Goal: Task Accomplishment & Management: Use online tool/utility

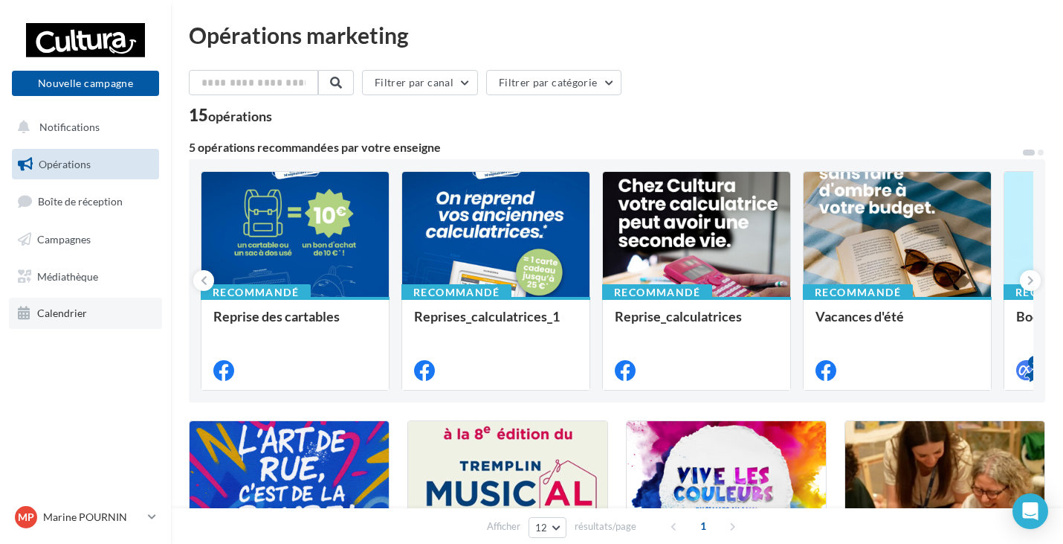
click at [83, 317] on span "Calendrier" at bounding box center [62, 312] width 50 height 13
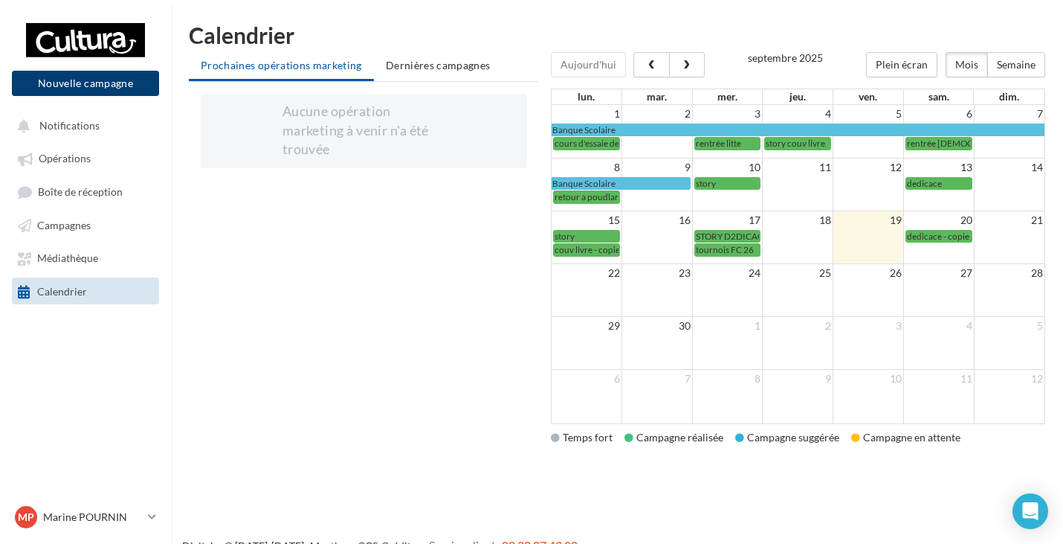
click at [75, 88] on button "Nouvelle campagne" at bounding box center [85, 83] width 147 height 25
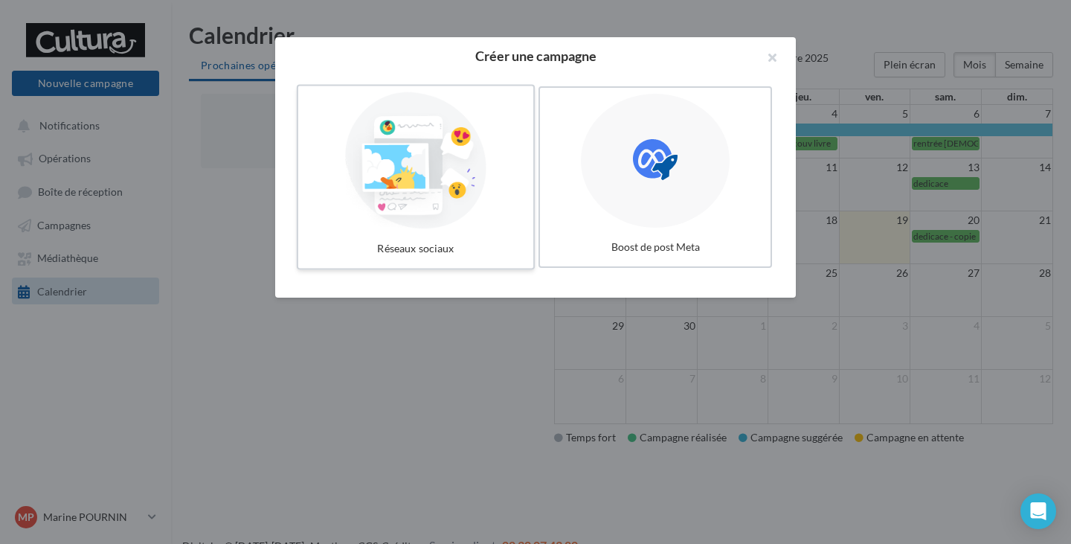
click at [346, 151] on div at bounding box center [415, 160] width 223 height 137
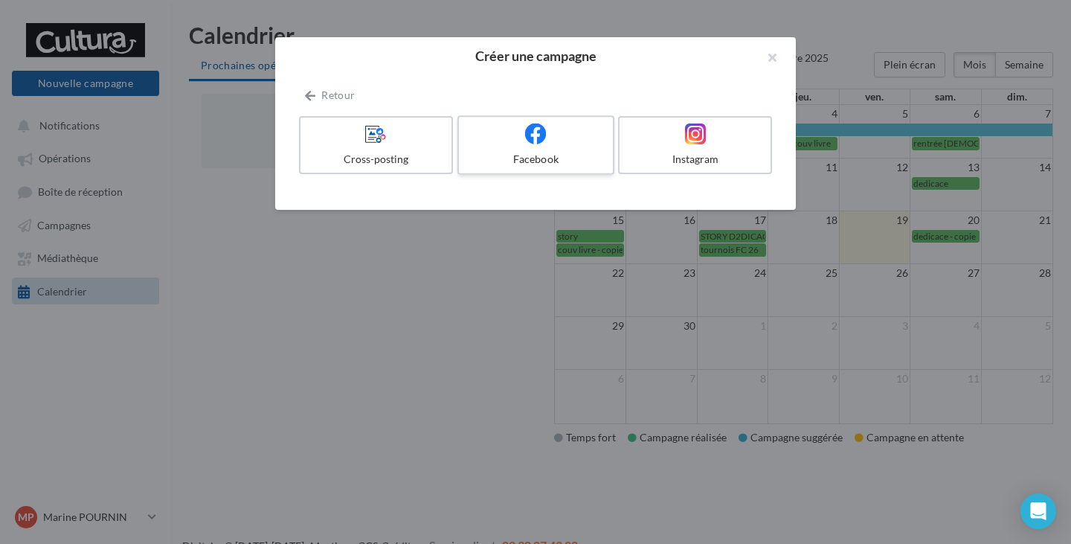
click at [527, 149] on label "Facebook" at bounding box center [535, 144] width 157 height 59
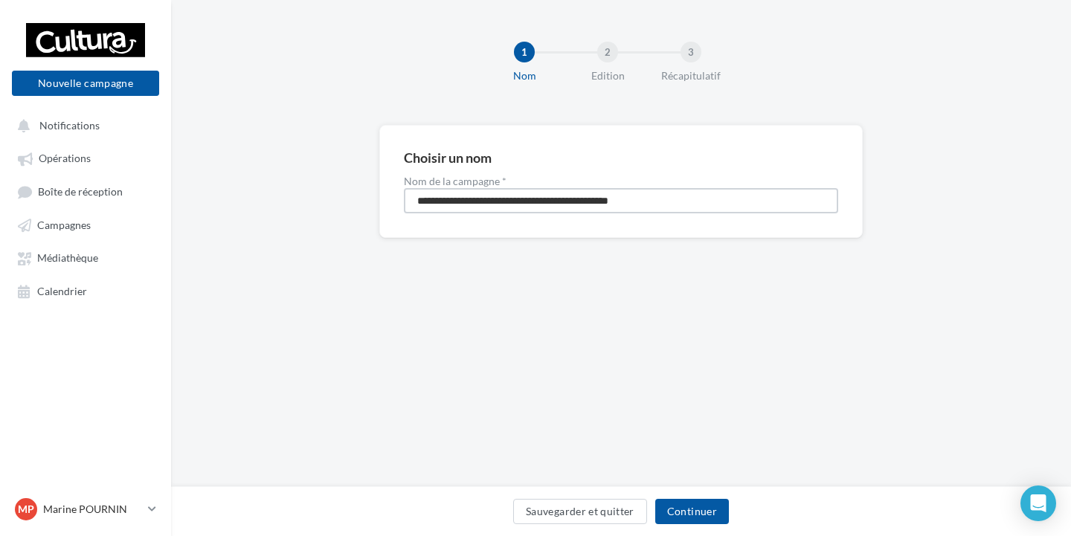
drag, startPoint x: 674, startPoint y: 205, endPoint x: 295, endPoint y: 208, distance: 379.2
click at [295, 208] on div "**********" at bounding box center [621, 205] width 900 height 161
type input "**********"
click at [691, 515] on button "Continuer" at bounding box center [692, 511] width 74 height 25
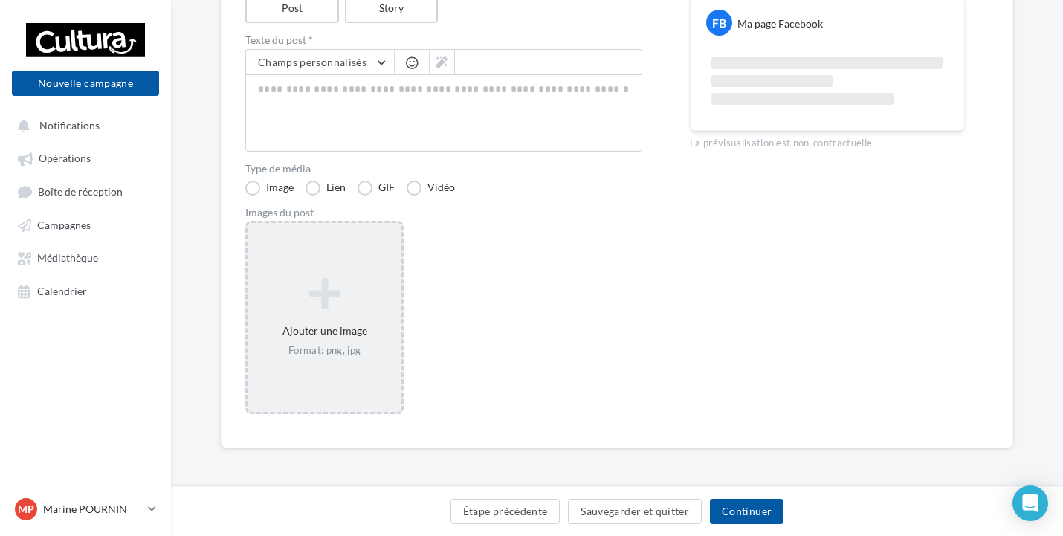
click at [350, 396] on div "Ajouter une image Format: png, jpg" at bounding box center [324, 317] width 158 height 193
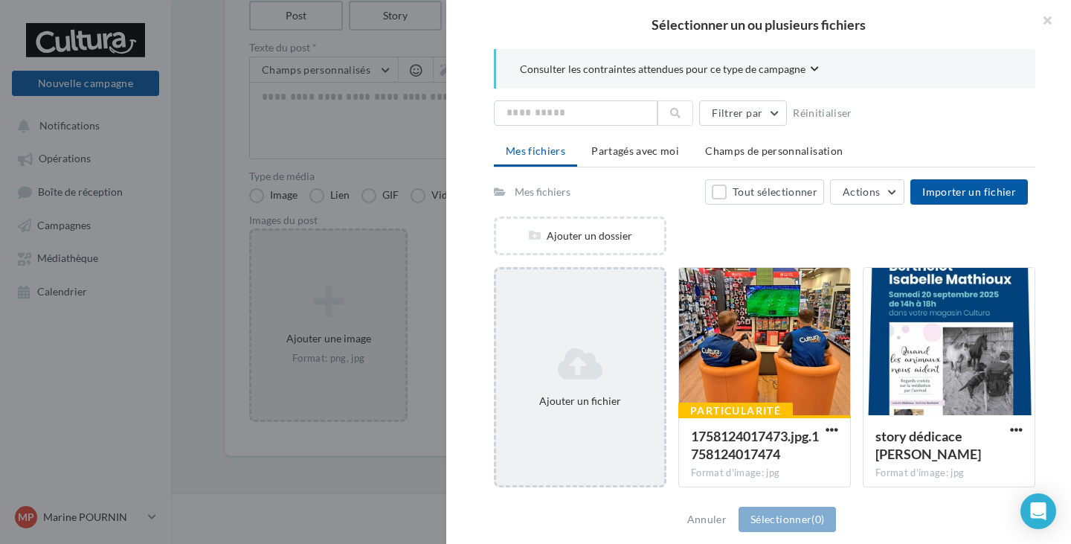
click at [555, 350] on icon at bounding box center [580, 364] width 156 height 36
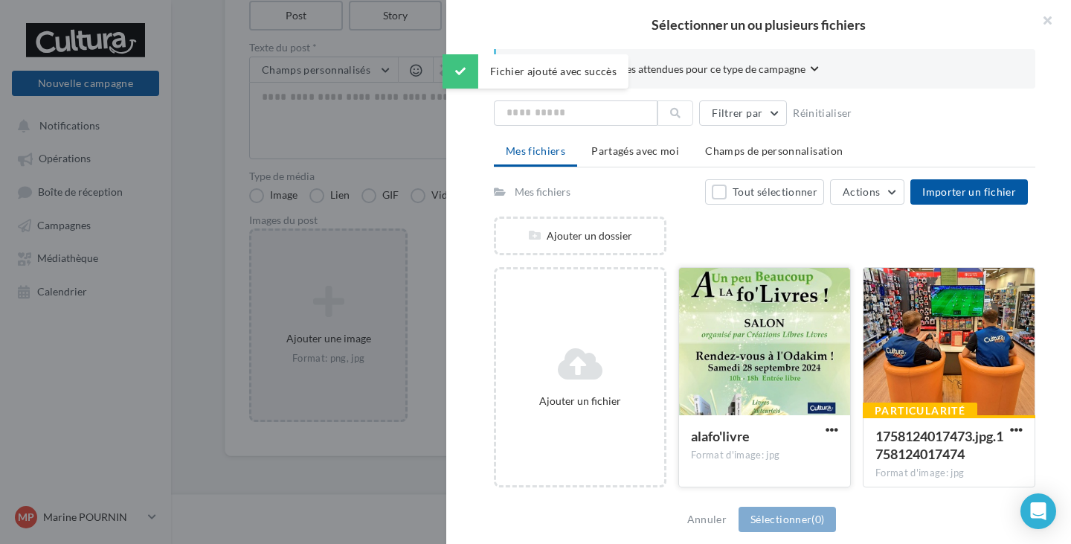
click at [772, 345] on div at bounding box center [764, 342] width 171 height 149
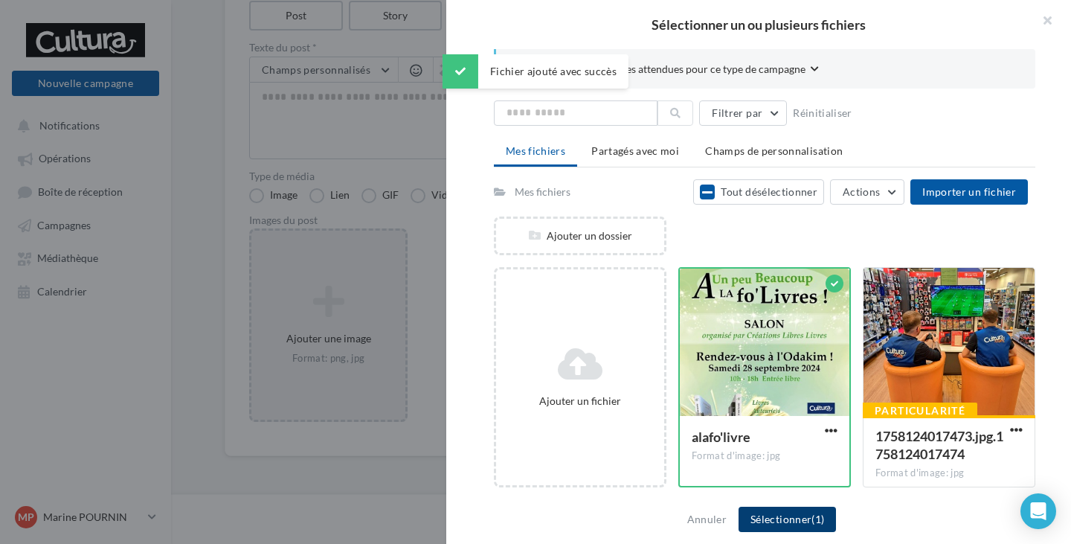
click at [793, 526] on button "Sélectionner (1)" at bounding box center [786, 518] width 97 height 25
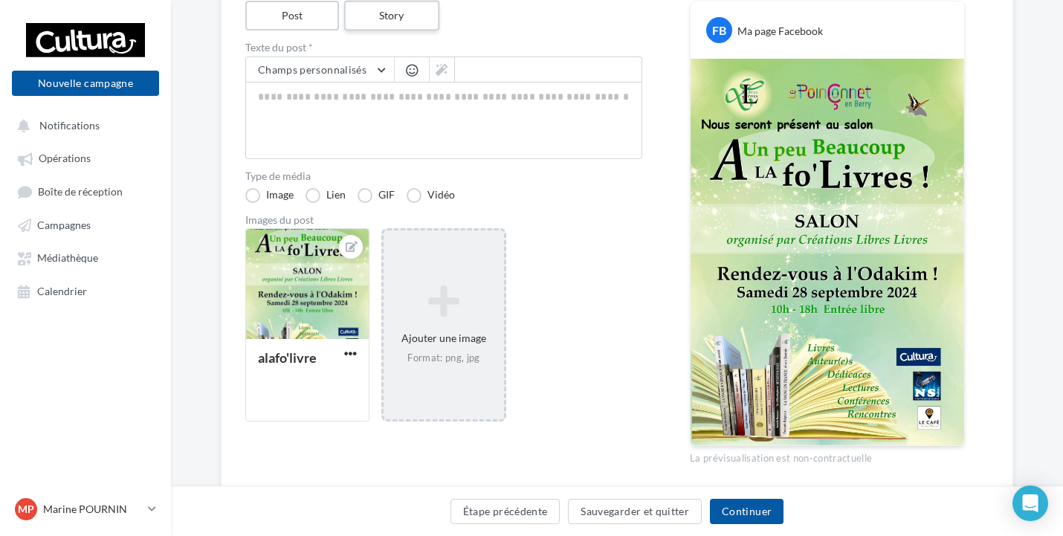
click at [387, 16] on label "Story" at bounding box center [391, 16] width 95 height 30
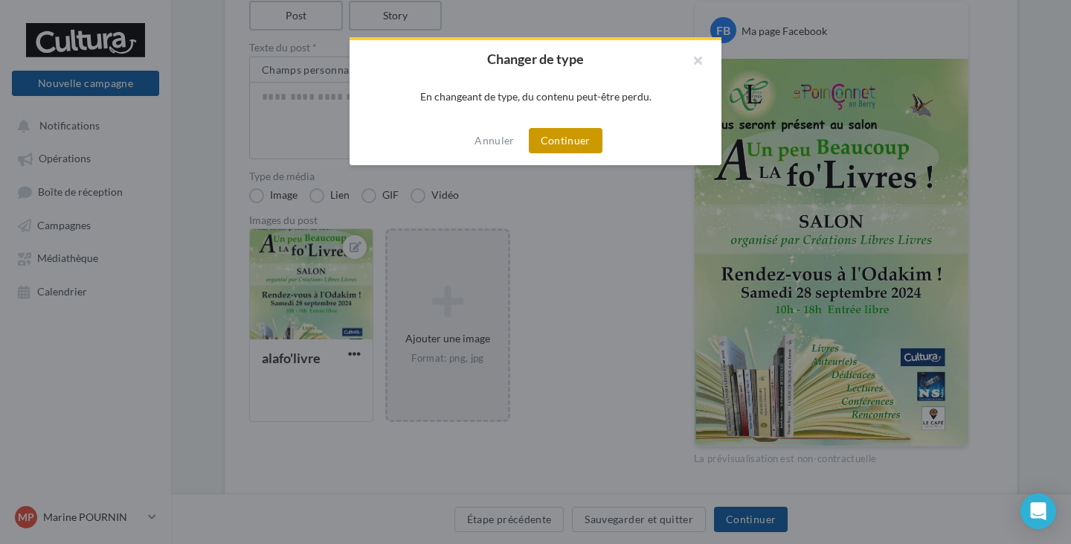
click at [569, 148] on button "Continuer" at bounding box center [566, 140] width 74 height 25
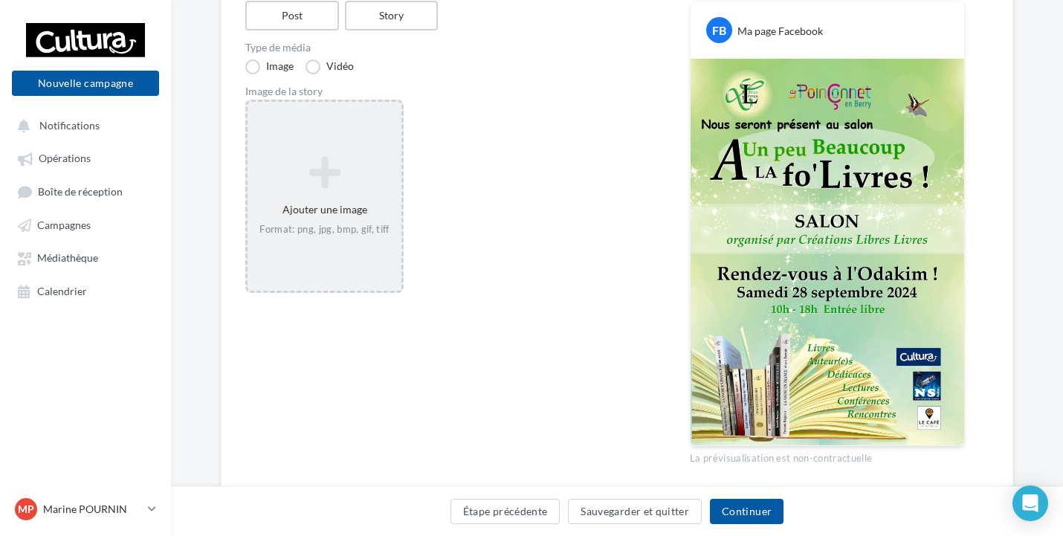
click at [238, 141] on div "Édition de la campagne Facebook Type de campagne Post Story Type de média Image…" at bounding box center [617, 220] width 793 height 564
click at [310, 149] on div "Ajouter une image Format: png, jpg, bmp, gif, tiff" at bounding box center [325, 196] width 154 height 95
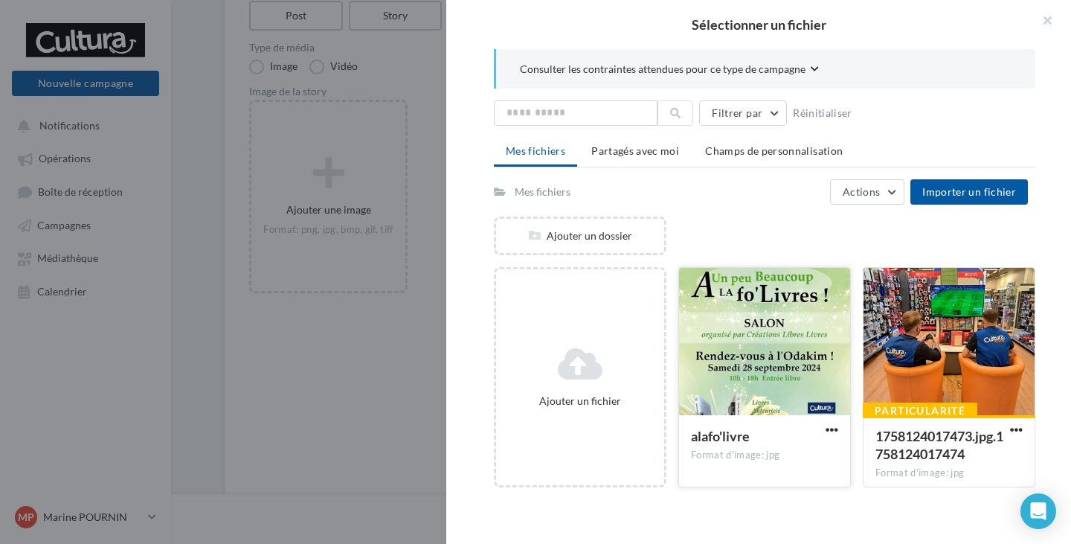
click at [764, 387] on div at bounding box center [764, 342] width 171 height 149
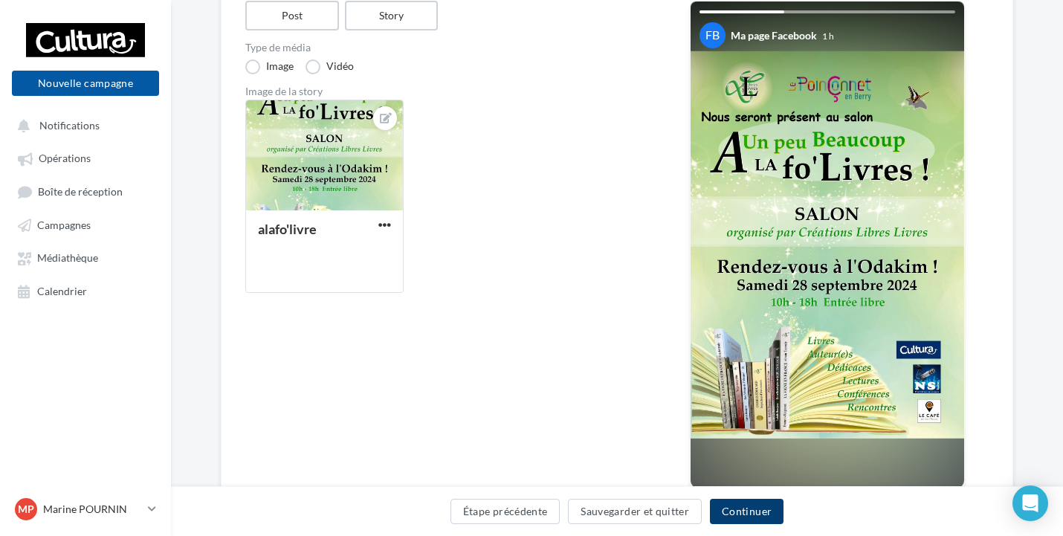
click at [744, 507] on button "Continuer" at bounding box center [747, 511] width 74 height 25
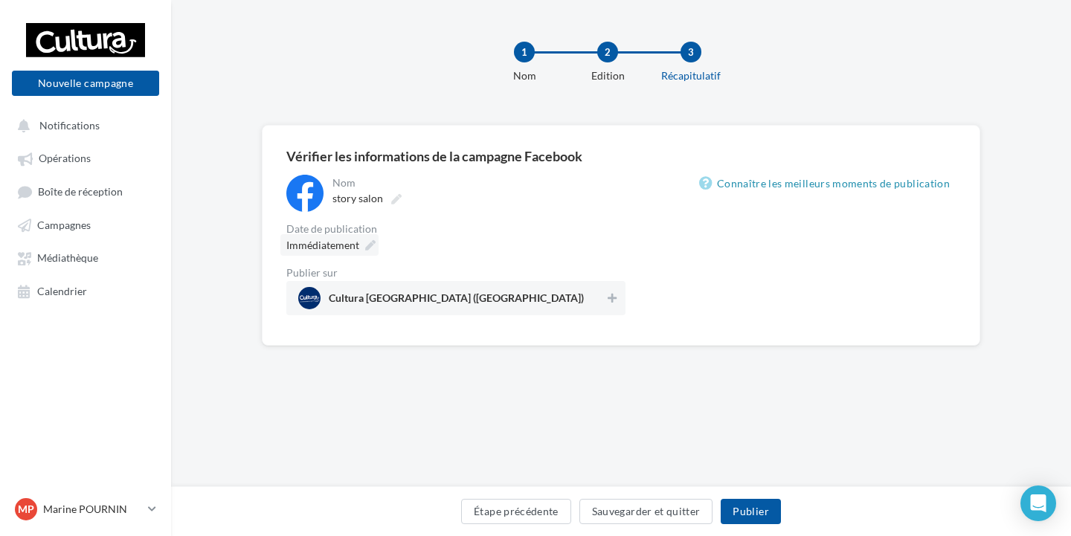
click at [338, 178] on div "Nom" at bounding box center [477, 183] width 290 height 10
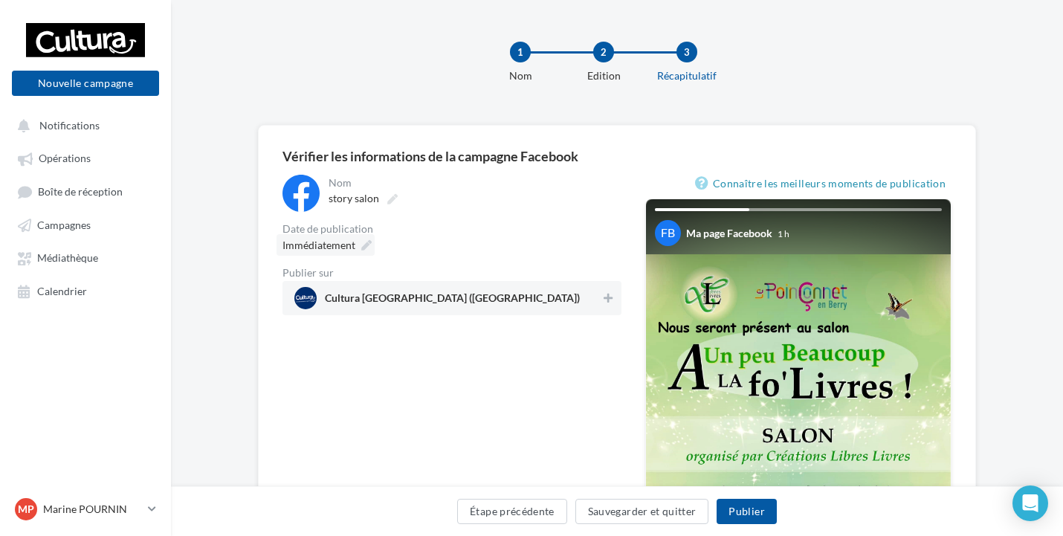
click at [323, 251] on span "Immédiatement" at bounding box center [319, 245] width 73 height 13
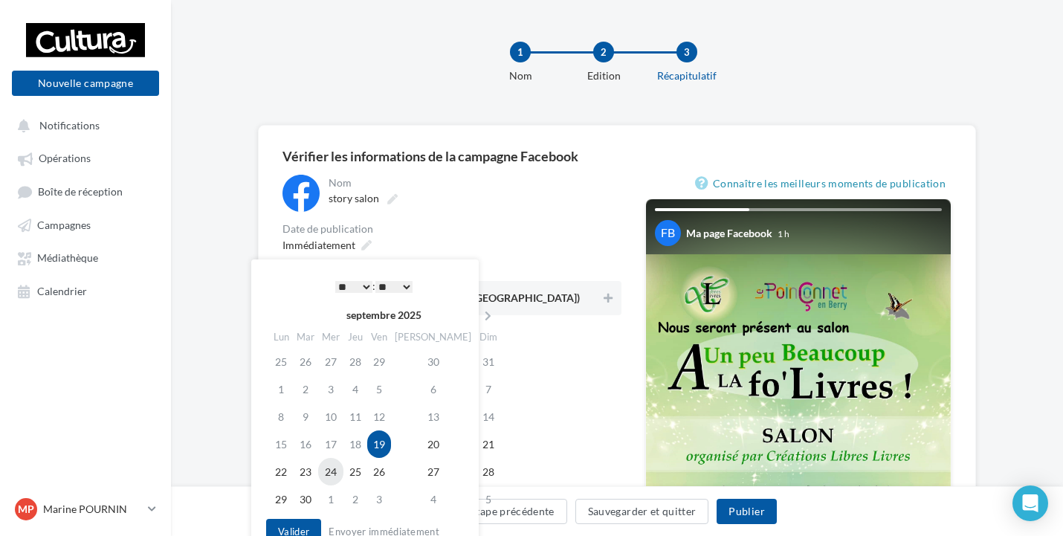
click at [339, 477] on td "24" at bounding box center [330, 472] width 25 height 28
click at [344, 286] on select "* * * * * * * * * * ** ** ** ** ** ** ** ** ** ** ** ** ** **" at bounding box center [353, 287] width 37 height 12
click at [295, 519] on button "Valider" at bounding box center [293, 531] width 55 height 25
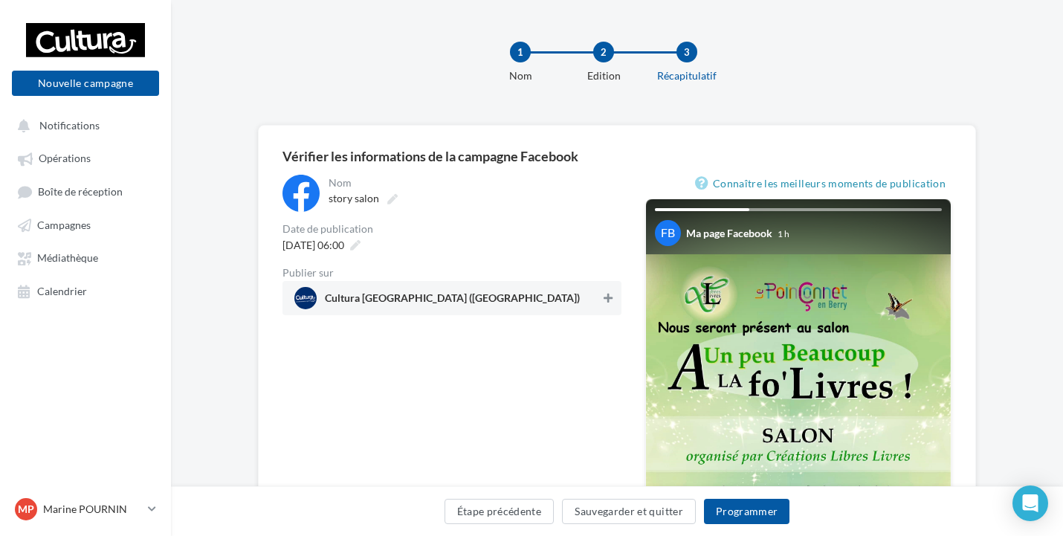
drag, startPoint x: 605, startPoint y: 300, endPoint x: 609, endPoint y: 307, distance: 7.7
click at [605, 300] on icon at bounding box center [608, 298] width 9 height 10
click at [745, 514] on button "Programmer" at bounding box center [747, 511] width 86 height 25
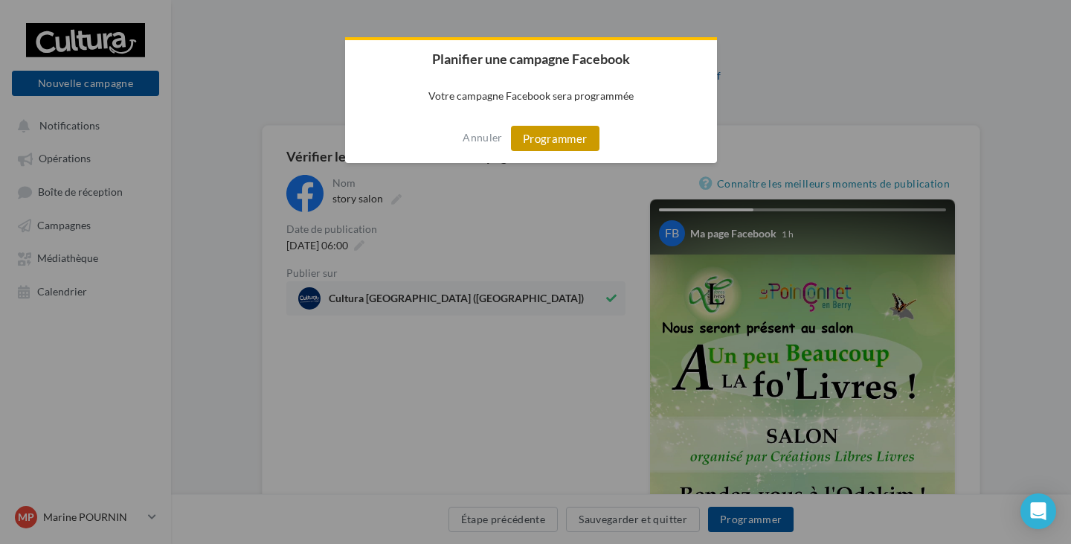
click at [538, 139] on button "Programmer" at bounding box center [555, 138] width 88 height 25
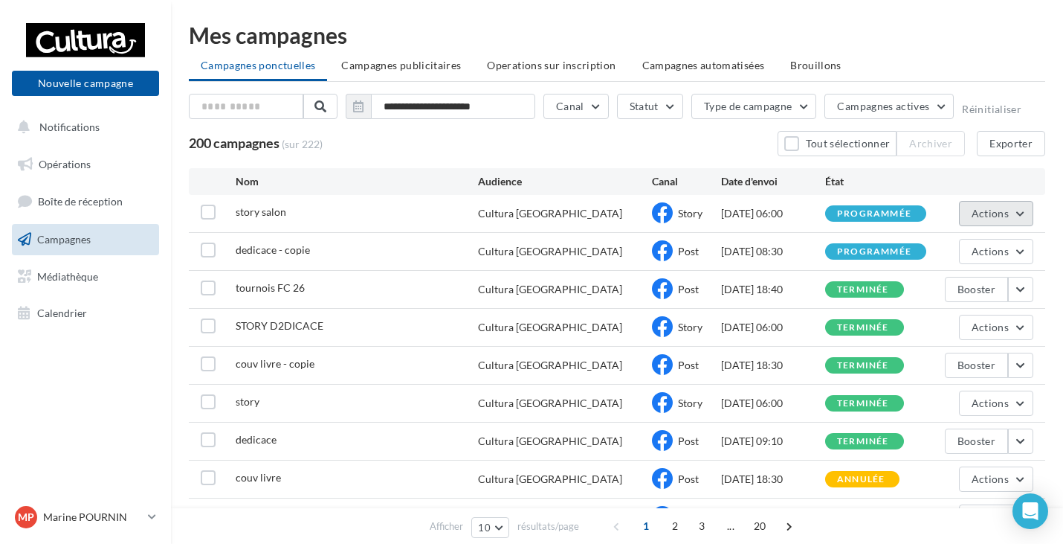
click at [990, 210] on span "Actions" at bounding box center [990, 213] width 37 height 13
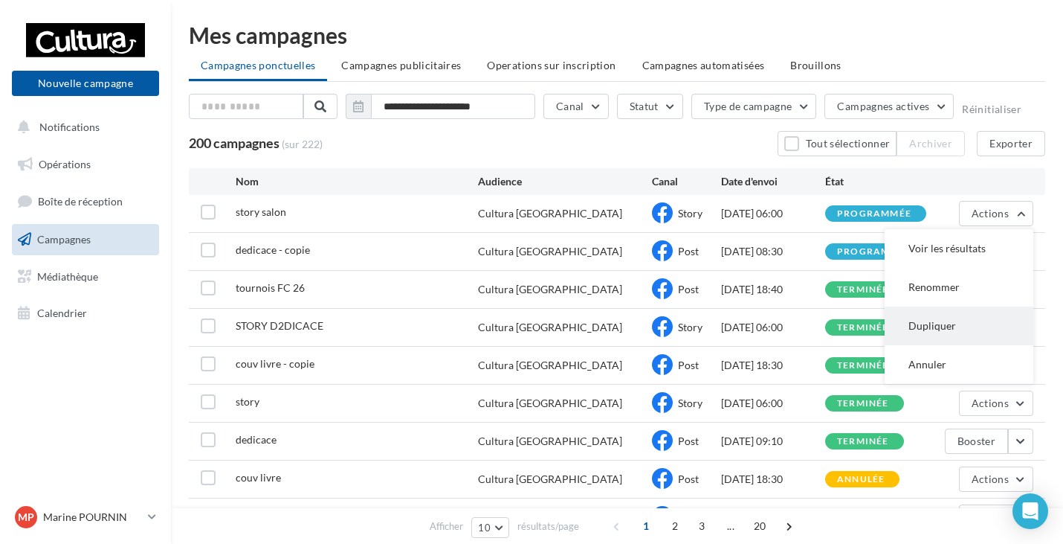
click at [946, 320] on button "Dupliquer" at bounding box center [959, 325] width 149 height 39
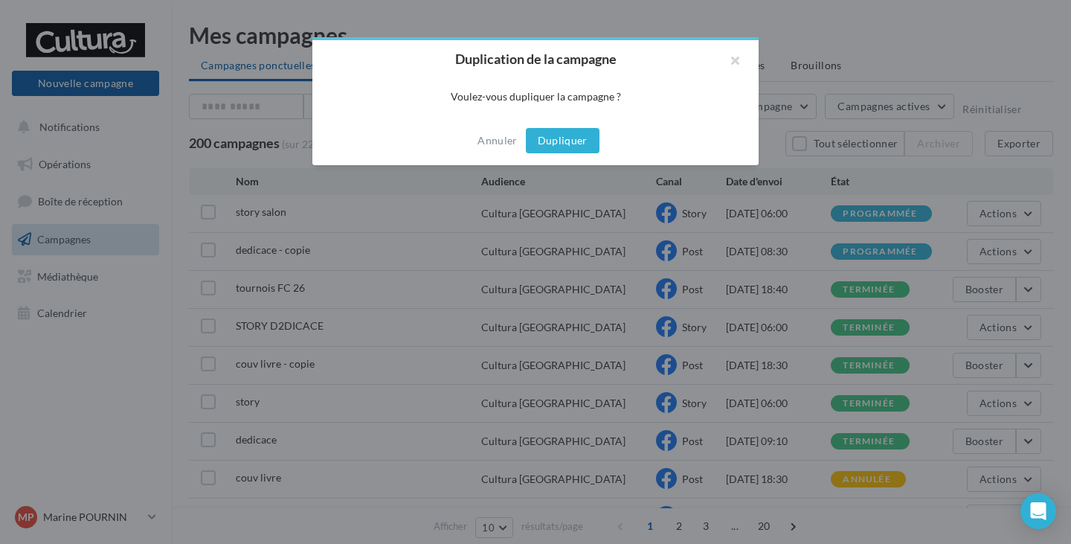
click at [576, 141] on button "Dupliquer" at bounding box center [563, 140] width 74 height 25
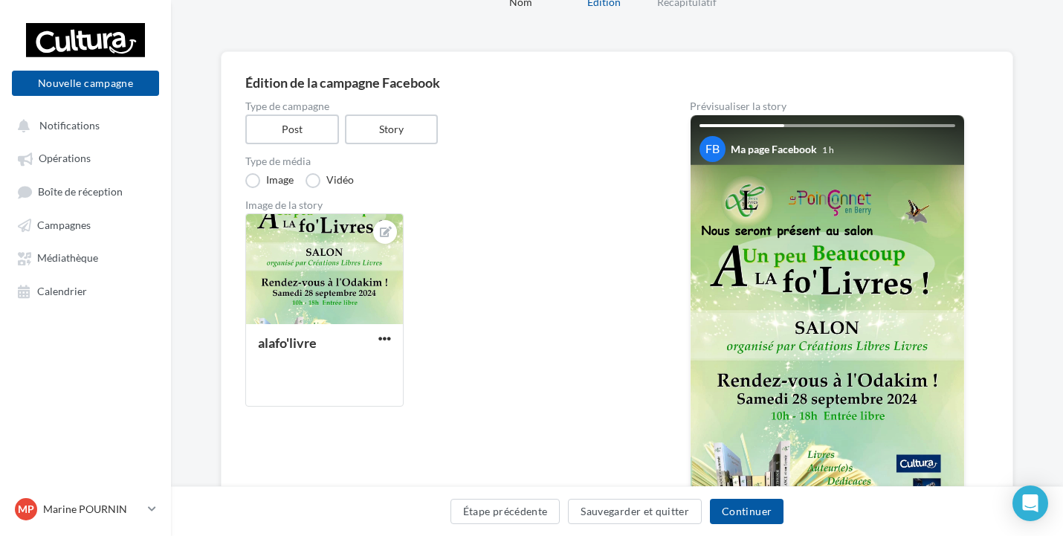
scroll to position [74, 0]
click at [738, 513] on button "Continuer" at bounding box center [747, 511] width 74 height 25
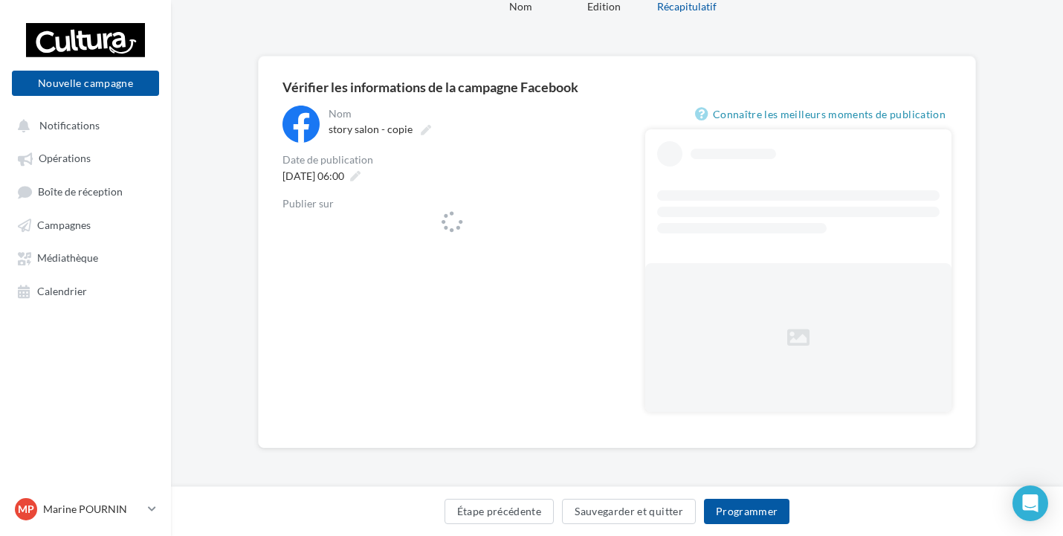
scroll to position [69, 0]
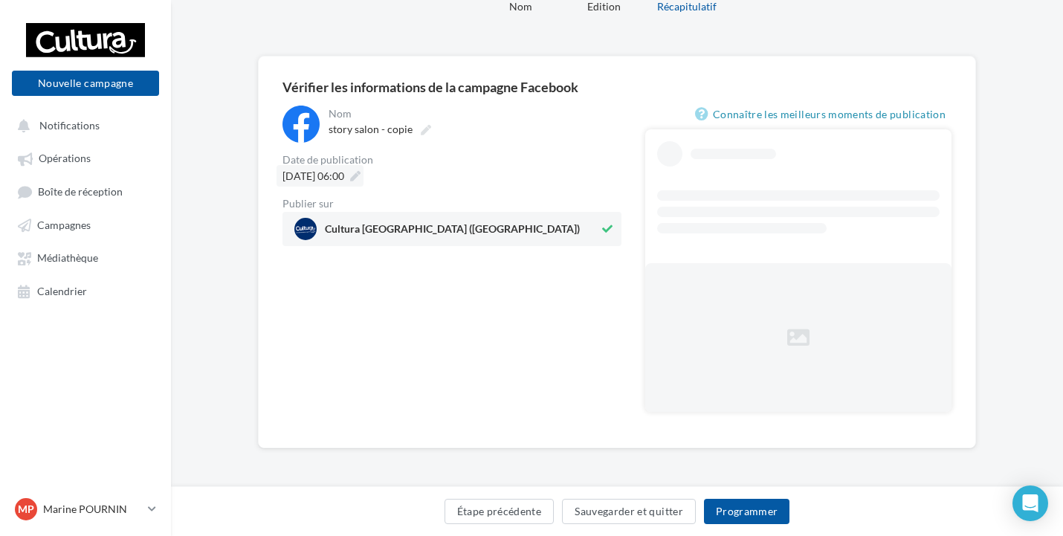
click at [334, 175] on span "24/09/2025 à 06:00" at bounding box center [314, 176] width 62 height 13
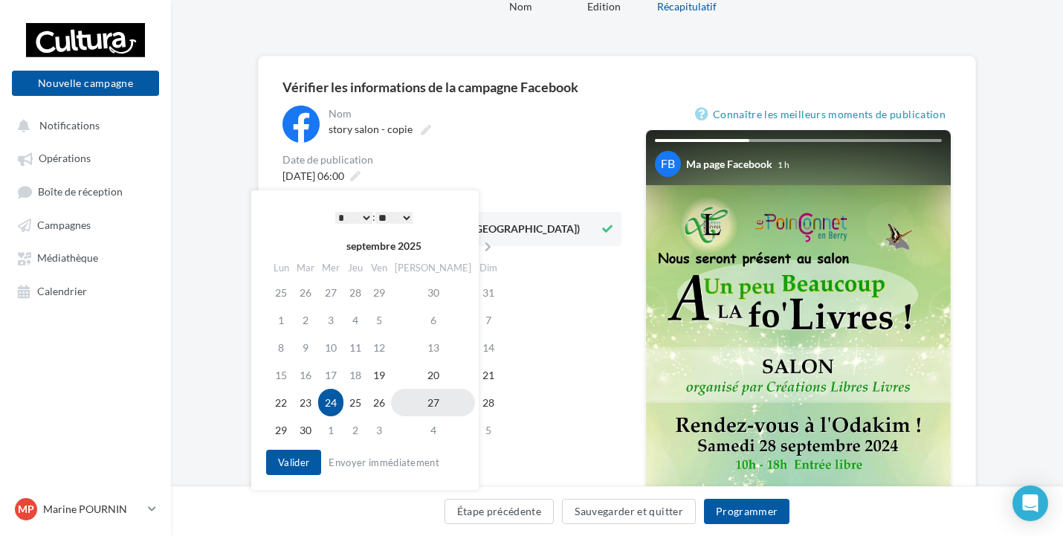
click at [422, 402] on td "27" at bounding box center [433, 403] width 84 height 28
click at [299, 458] on button "Valider" at bounding box center [293, 462] width 55 height 25
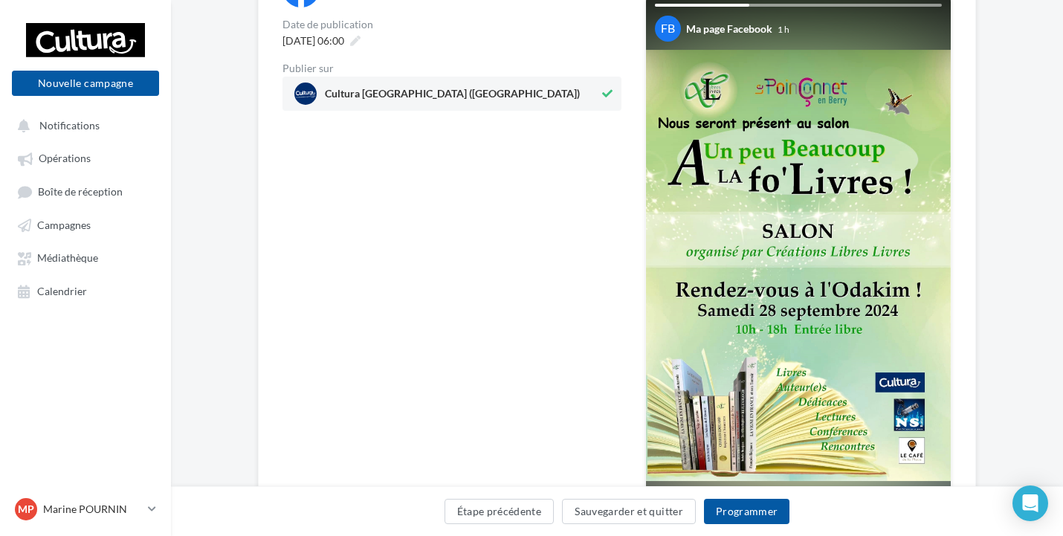
scroll to position [218, 0]
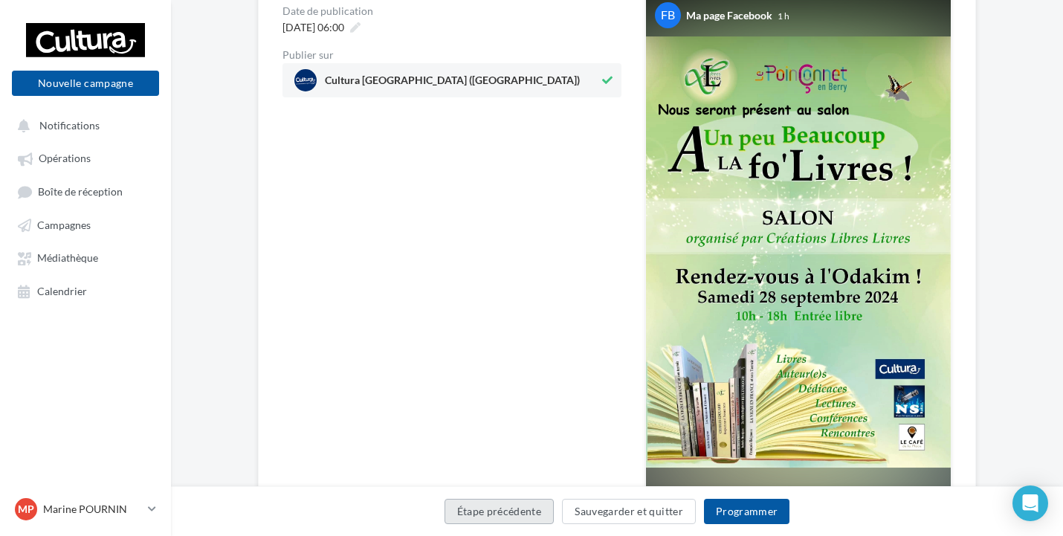
click at [485, 514] on button "Étape précédente" at bounding box center [500, 511] width 110 height 25
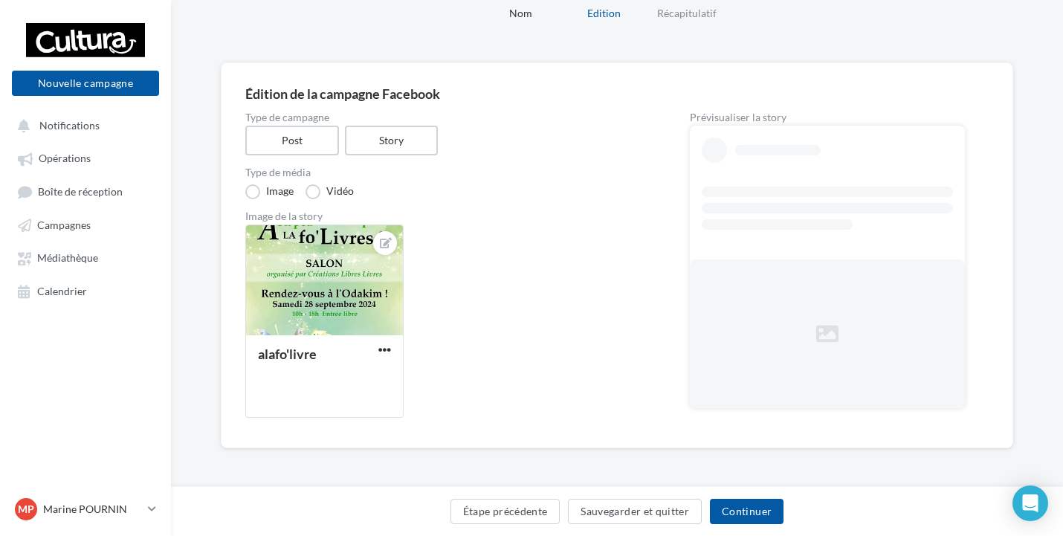
scroll to position [129, 0]
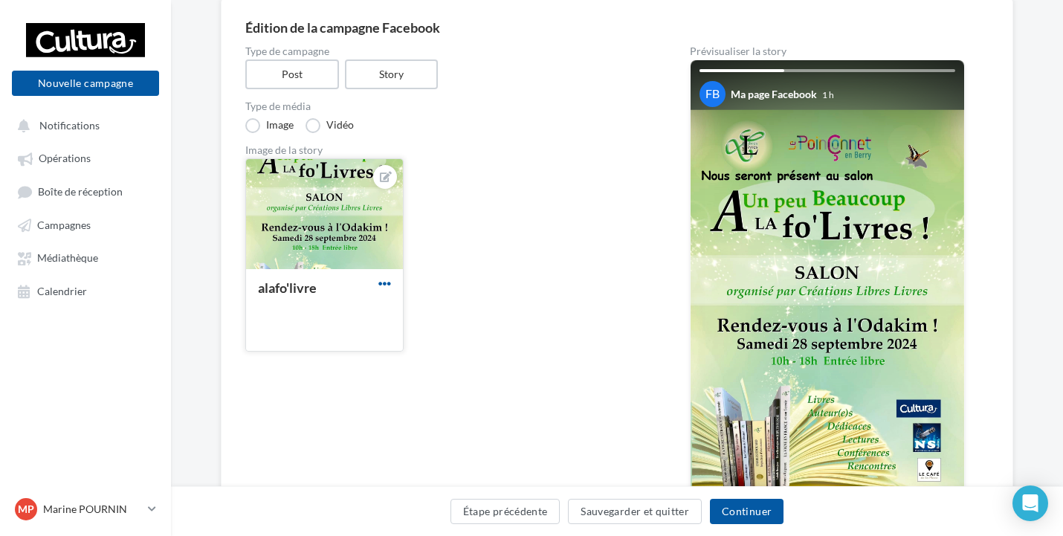
click at [378, 288] on span "button" at bounding box center [384, 283] width 13 height 13
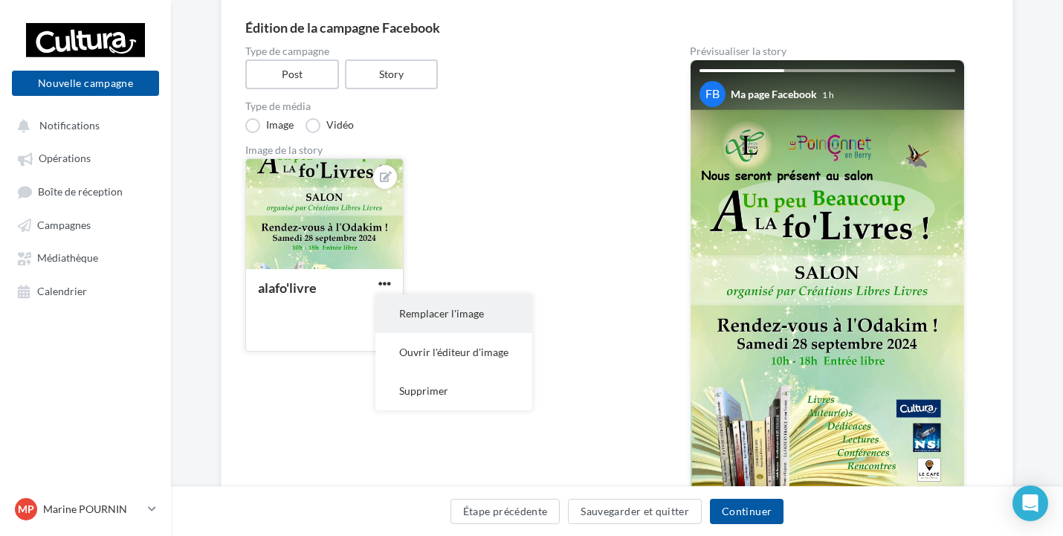
click at [413, 315] on button "Remplacer l'image" at bounding box center [453, 313] width 157 height 39
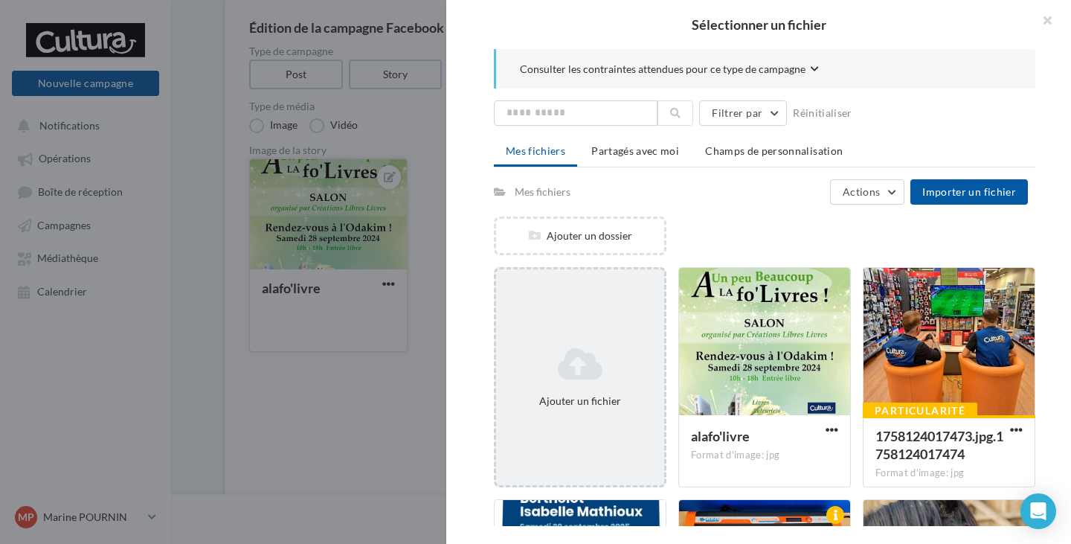
click at [545, 381] on div "Ajouter un fichier" at bounding box center [580, 377] width 168 height 74
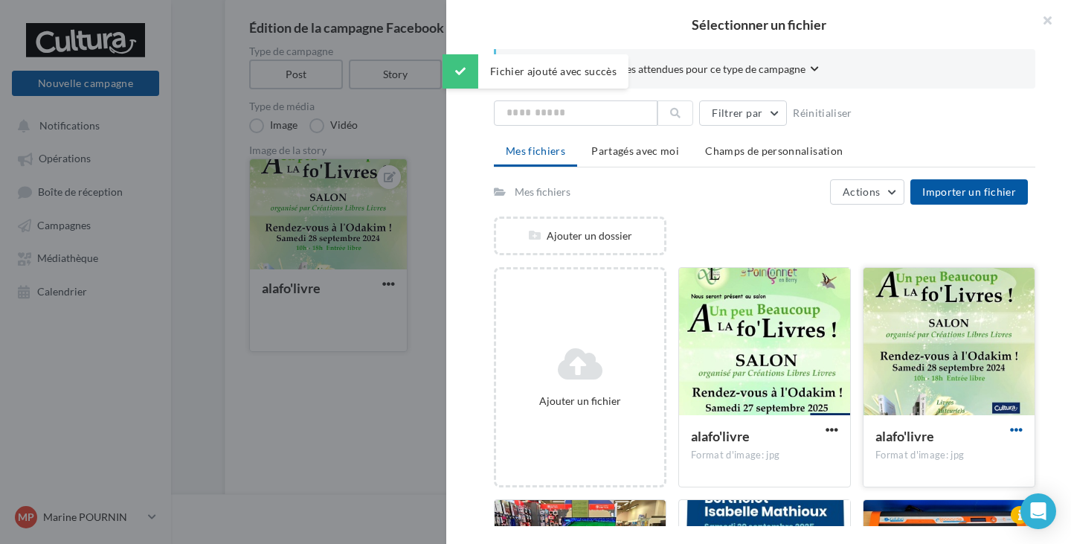
click at [1011, 430] on span "button" at bounding box center [1016, 429] width 13 height 13
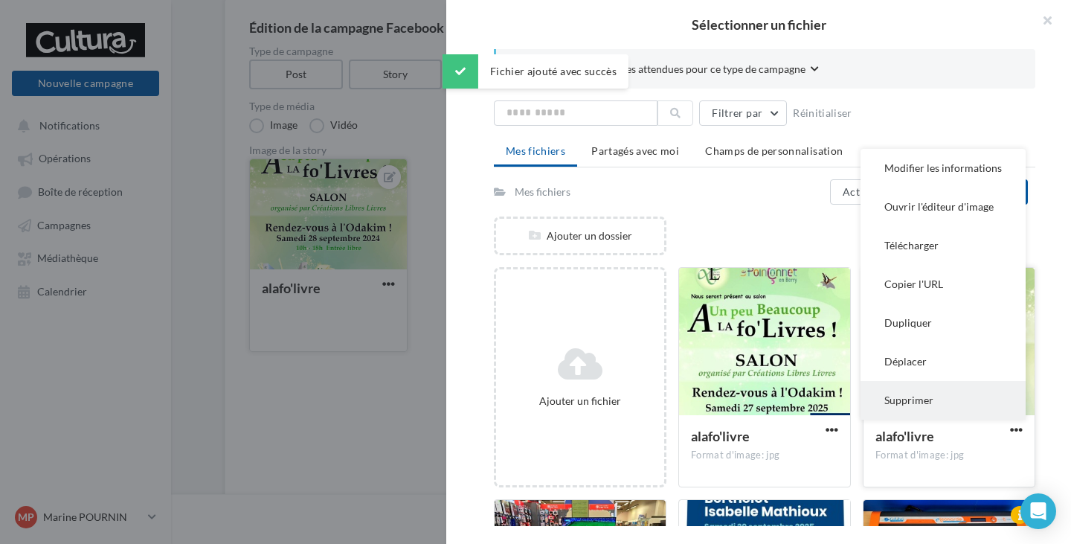
click at [917, 403] on button "Supprimer" at bounding box center [942, 400] width 165 height 39
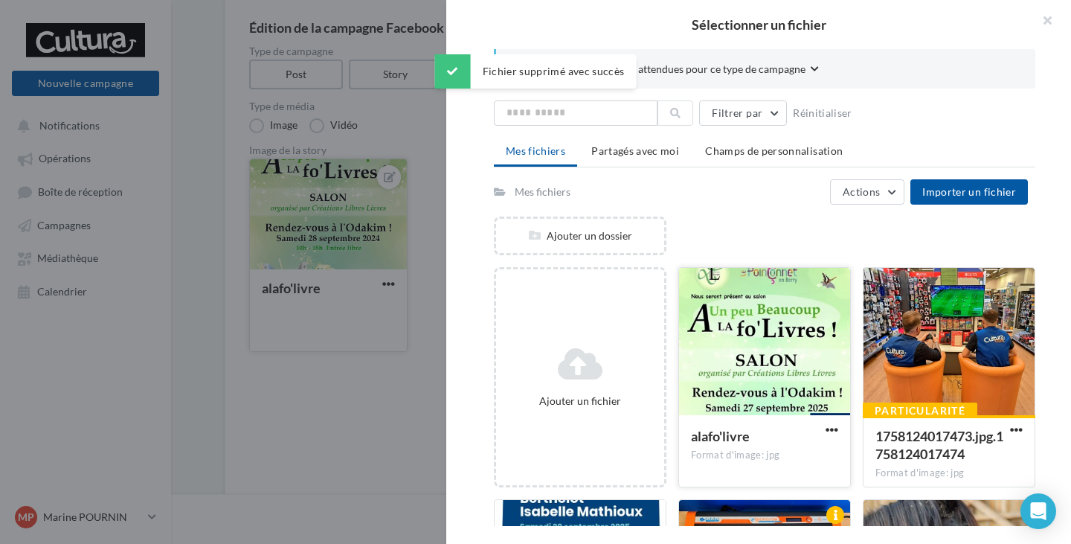
click at [768, 364] on div at bounding box center [764, 342] width 171 height 149
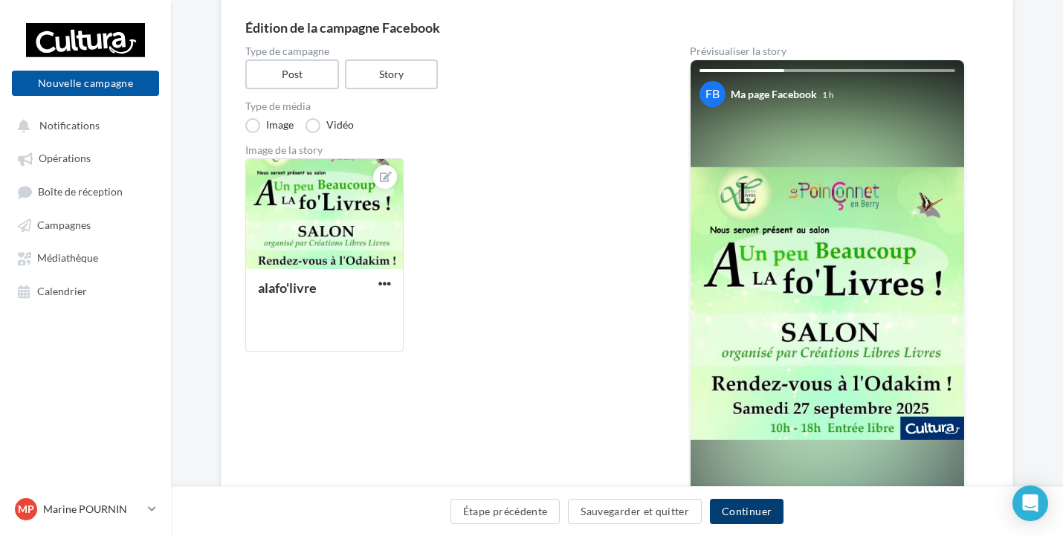
click at [745, 514] on button "Continuer" at bounding box center [747, 511] width 74 height 25
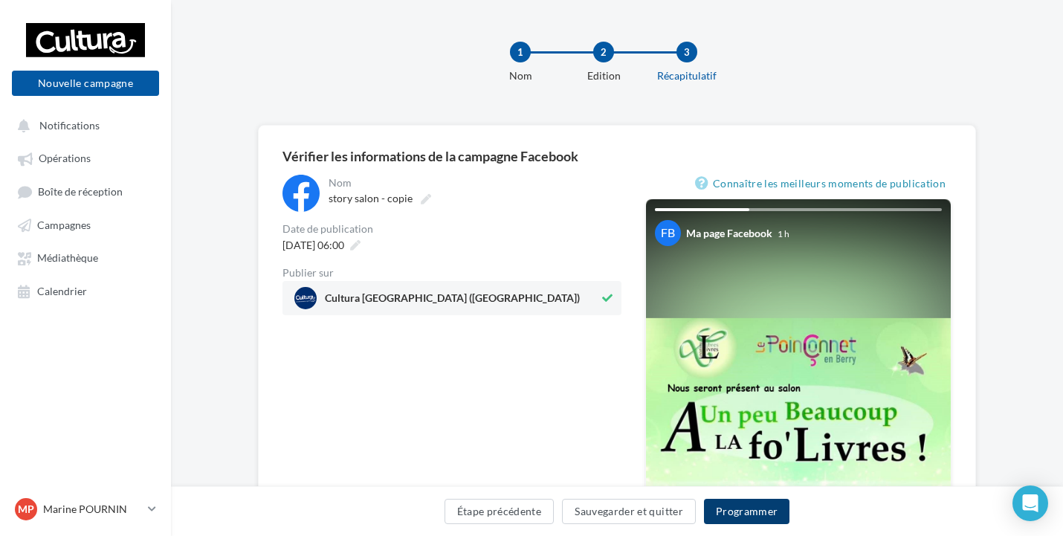
click at [749, 509] on button "Programmer" at bounding box center [747, 511] width 86 height 25
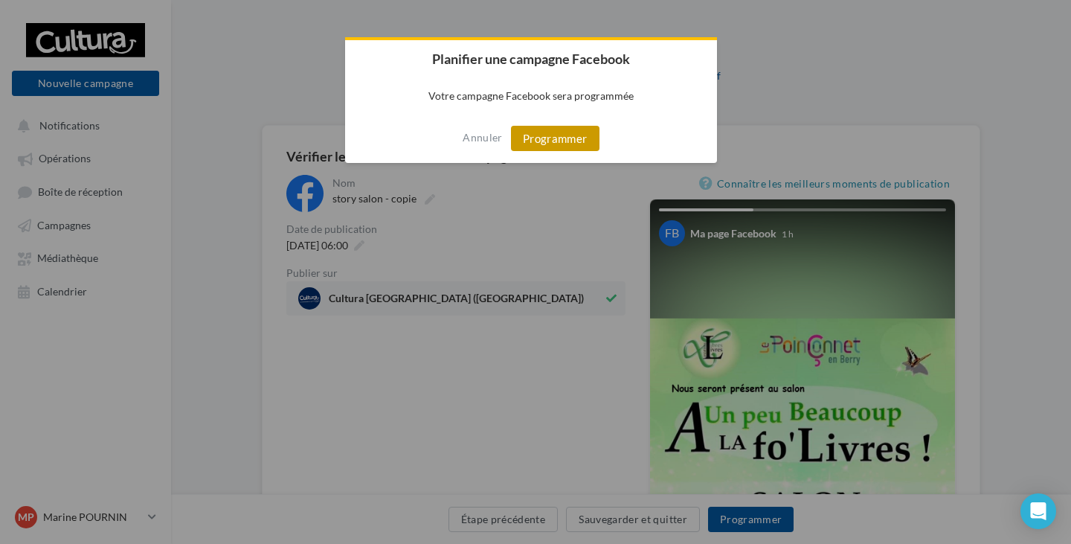
click at [532, 141] on button "Programmer" at bounding box center [555, 138] width 88 height 25
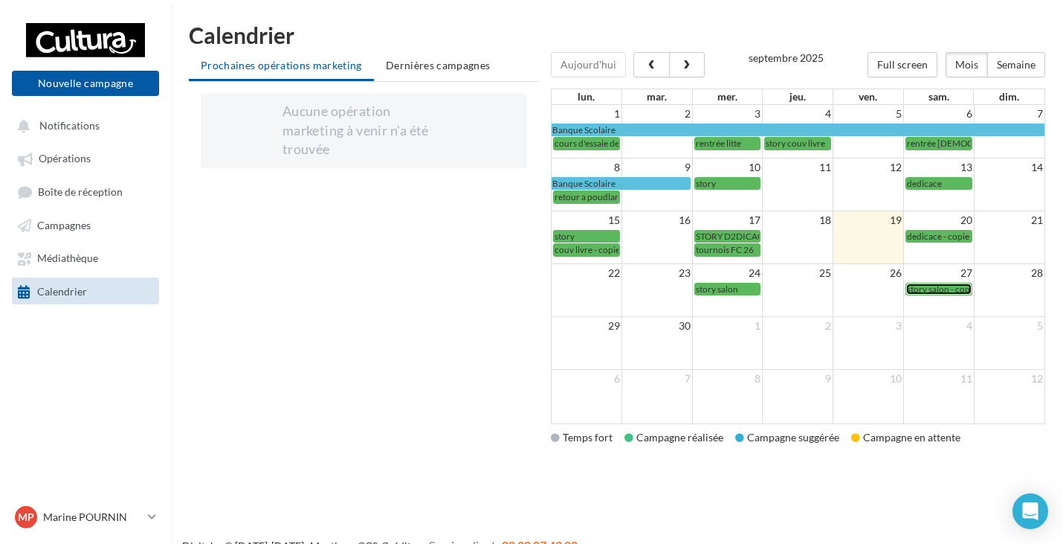
click at [925, 285] on span "story salon - copie" at bounding box center [942, 288] width 70 height 11
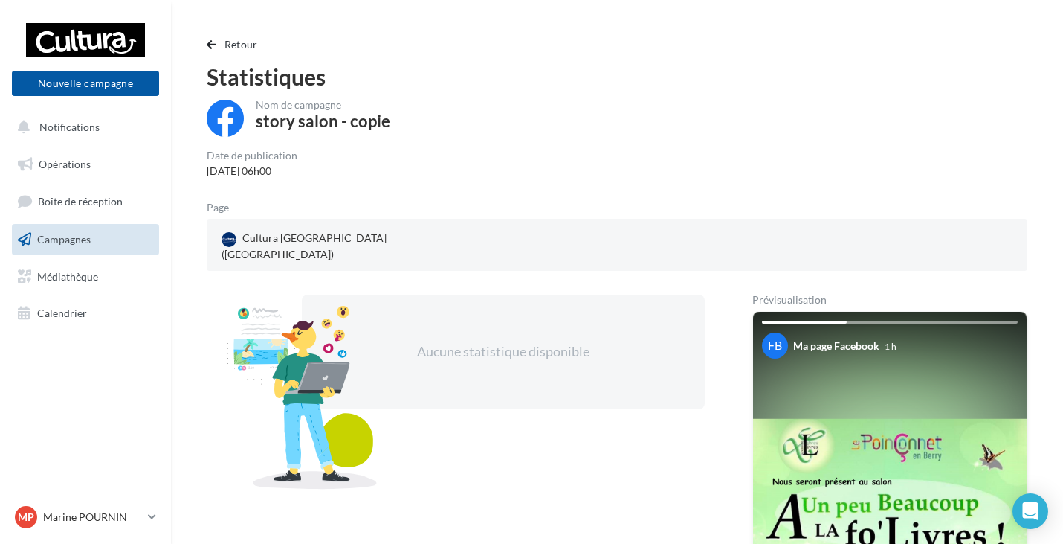
click at [76, 246] on link "Campagnes" at bounding box center [85, 239] width 153 height 31
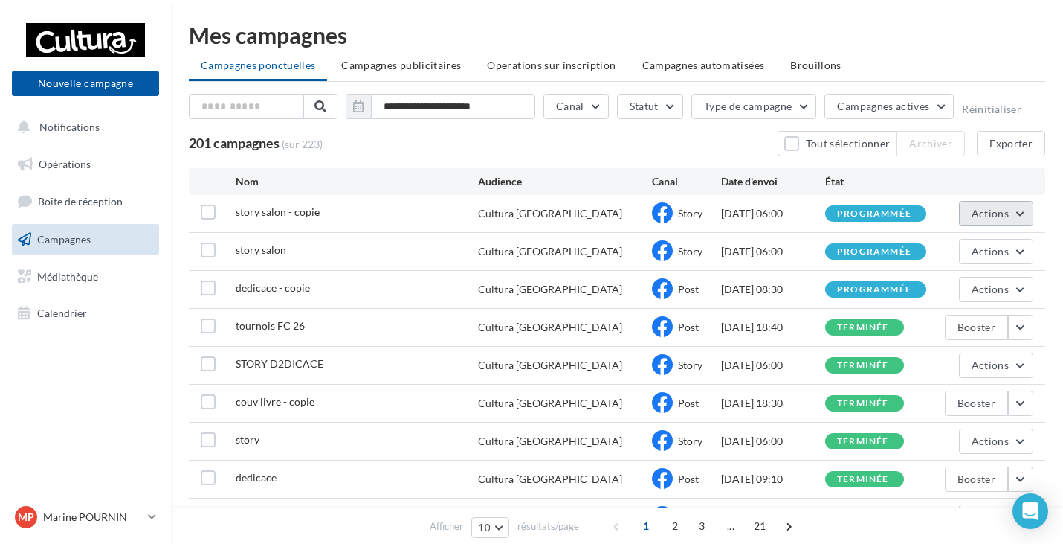
click at [1022, 211] on button "Actions" at bounding box center [996, 213] width 74 height 25
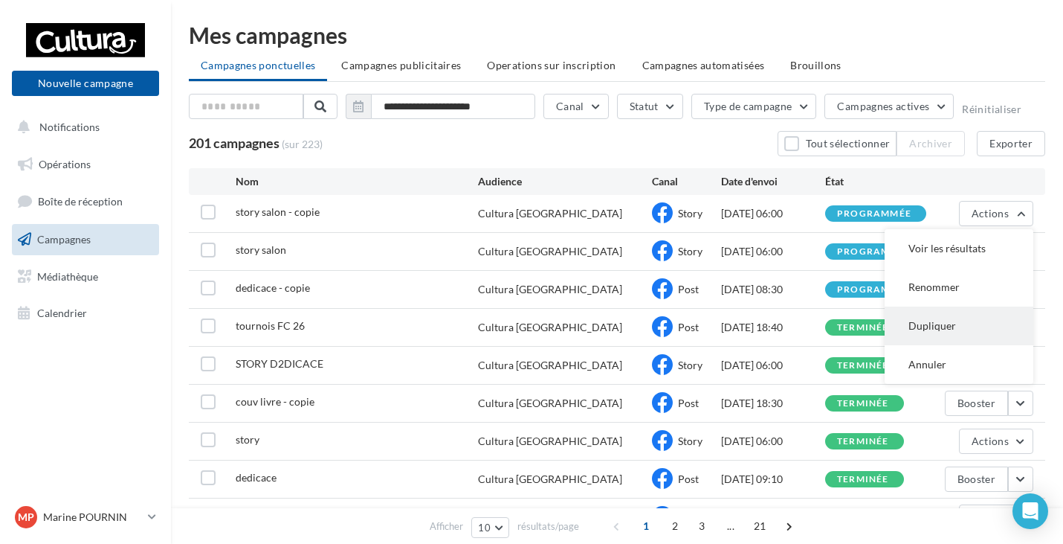
click at [937, 329] on button "Dupliquer" at bounding box center [959, 325] width 149 height 39
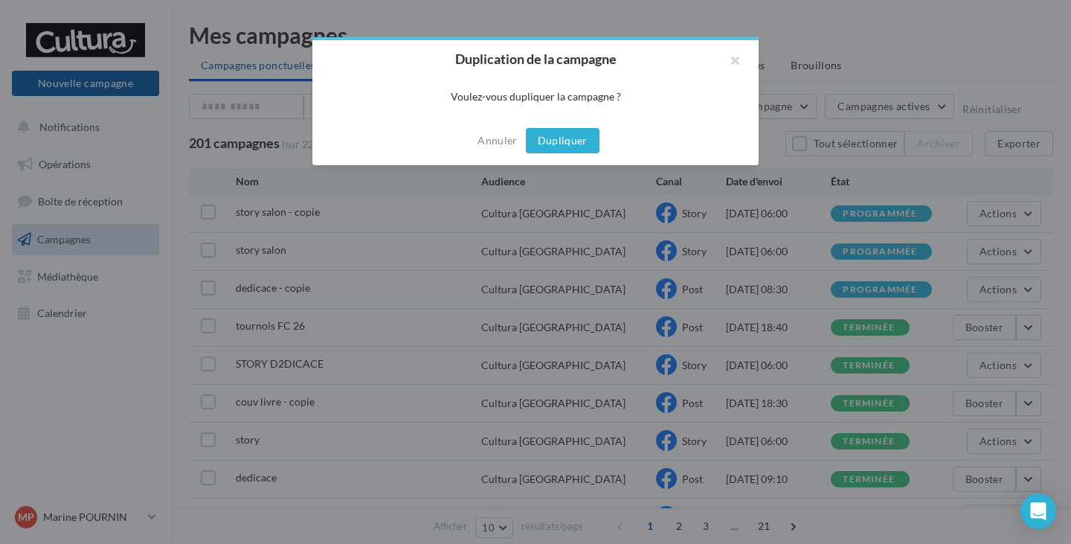
click at [549, 137] on button "Dupliquer" at bounding box center [563, 140] width 74 height 25
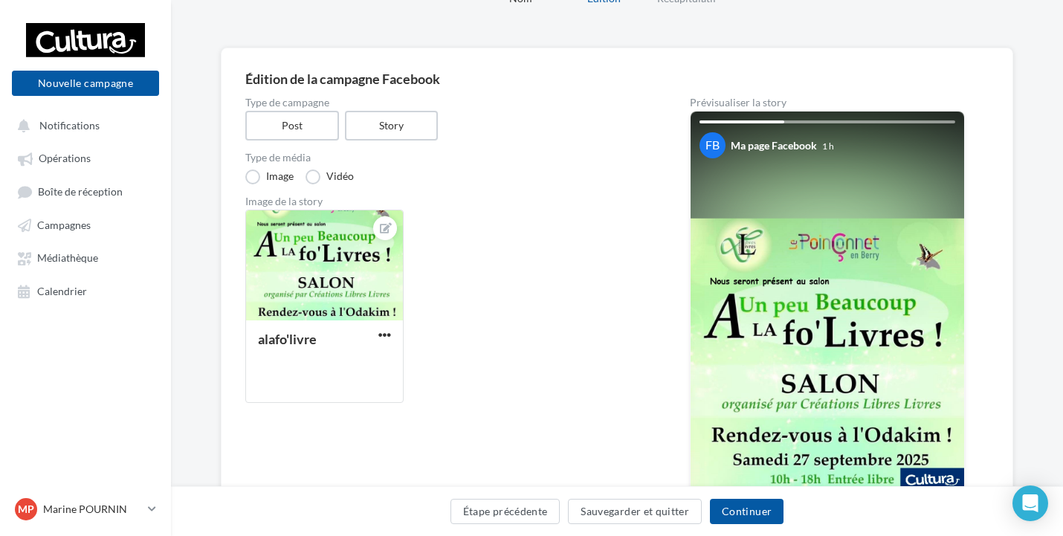
scroll to position [149, 0]
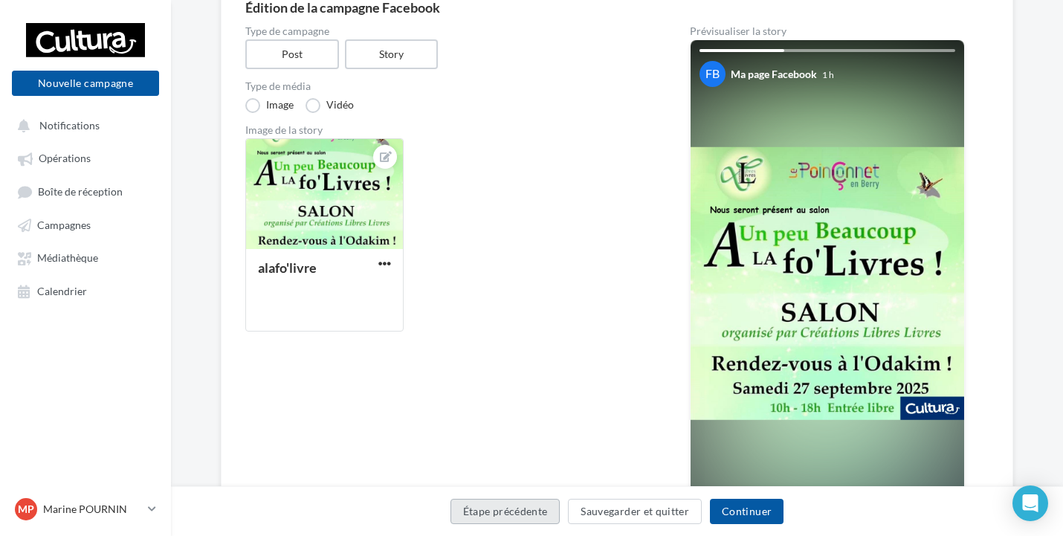
click at [512, 515] on button "Étape précédente" at bounding box center [506, 511] width 110 height 25
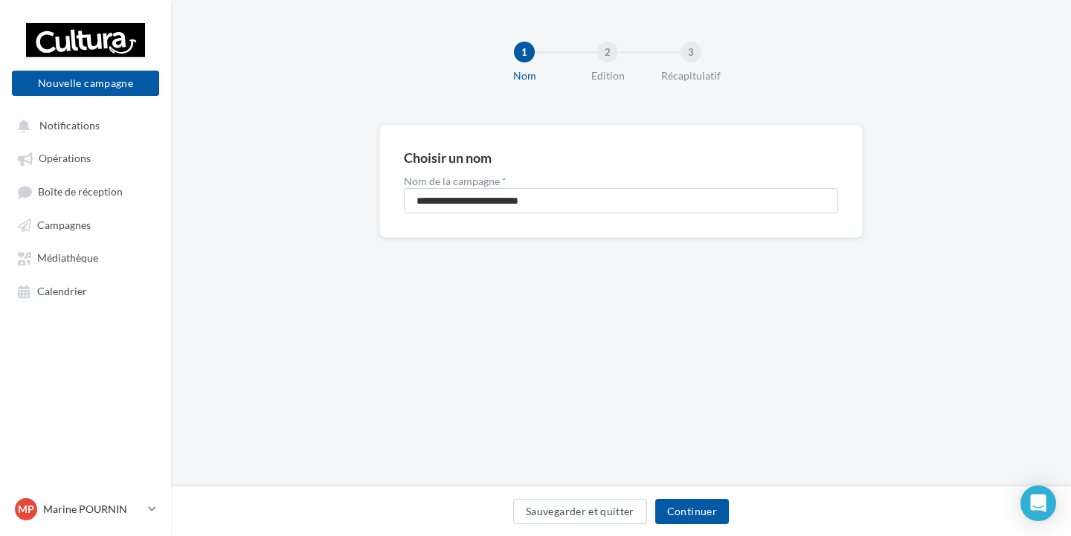
click at [512, 515] on div "Sauvegarder et quitter Continuer" at bounding box center [621, 514] width 876 height 31
drag, startPoint x: 539, startPoint y: 207, endPoint x: 467, endPoint y: 210, distance: 72.2
click at [467, 210] on input "**********" at bounding box center [621, 200] width 434 height 25
type input "**********"
click at [693, 513] on button "Continuer" at bounding box center [692, 511] width 74 height 25
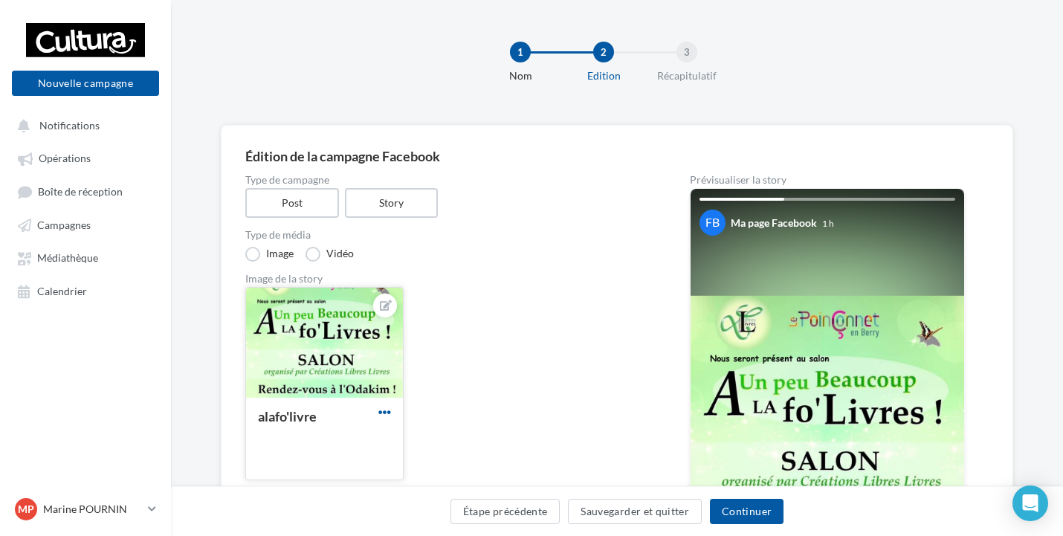
click at [381, 406] on span "button" at bounding box center [384, 412] width 13 height 13
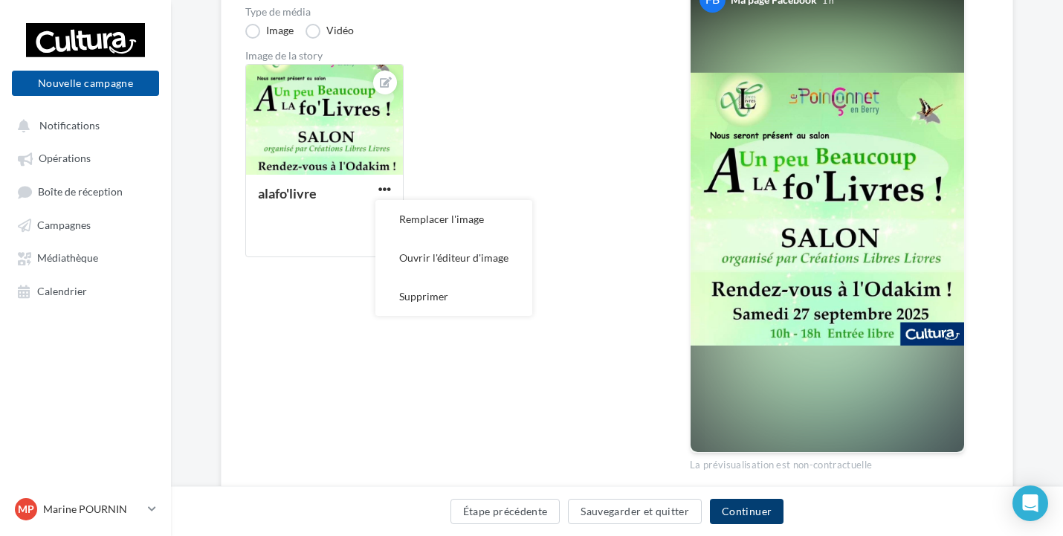
click at [738, 514] on button "Continuer" at bounding box center [747, 511] width 74 height 25
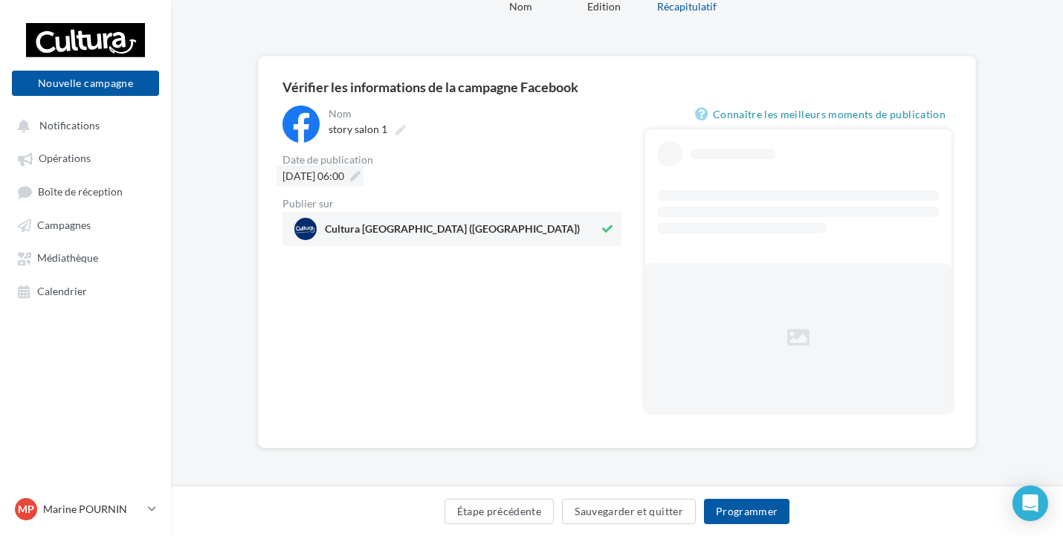
click at [336, 175] on span "27/09/2025 à 06:00" at bounding box center [314, 176] width 62 height 13
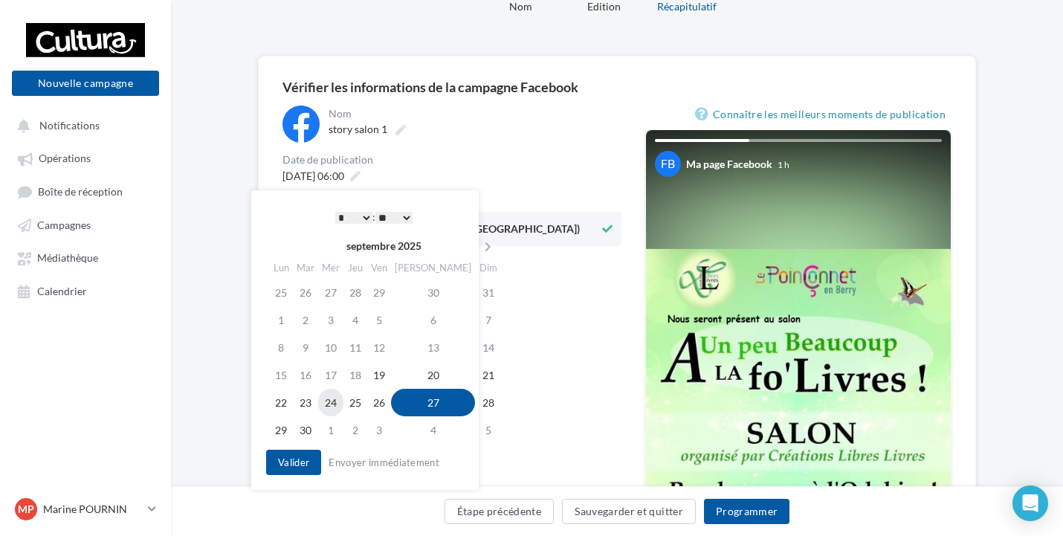
click at [335, 403] on td "24" at bounding box center [330, 403] width 25 height 28
click at [284, 467] on button "Valider" at bounding box center [293, 462] width 55 height 25
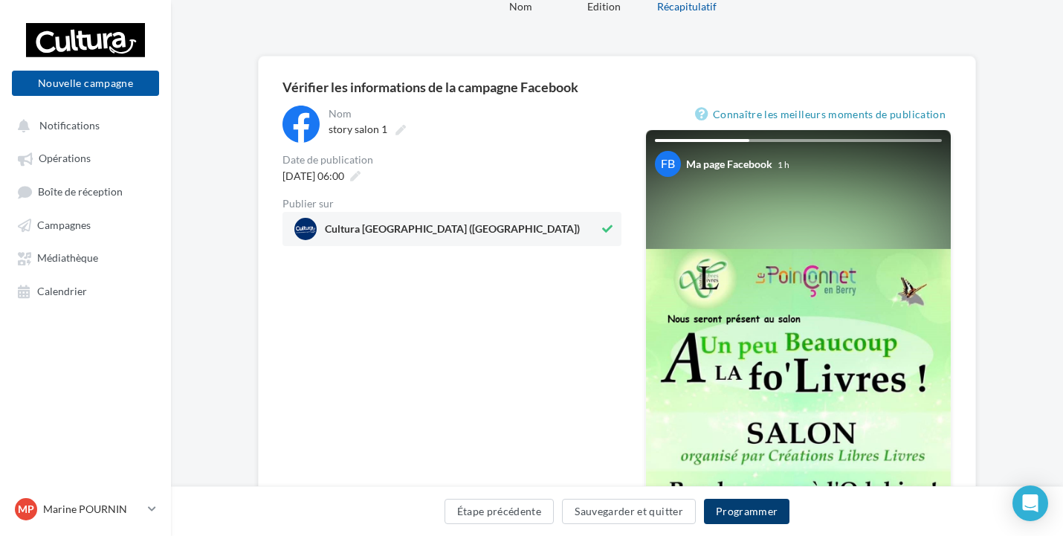
click at [720, 509] on button "Programmer" at bounding box center [747, 511] width 86 height 25
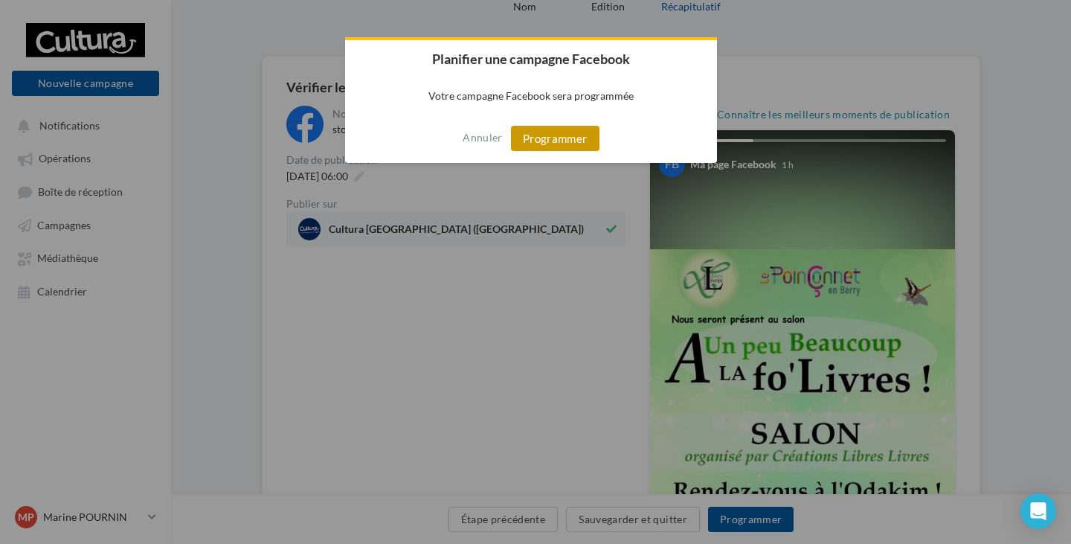
click at [539, 134] on button "Programmer" at bounding box center [555, 138] width 88 height 25
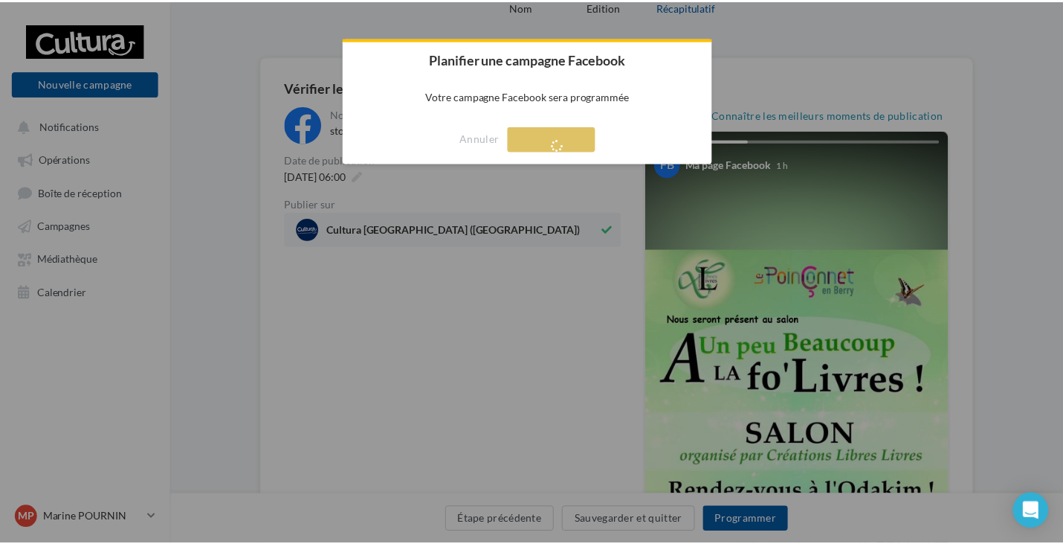
scroll to position [24, 0]
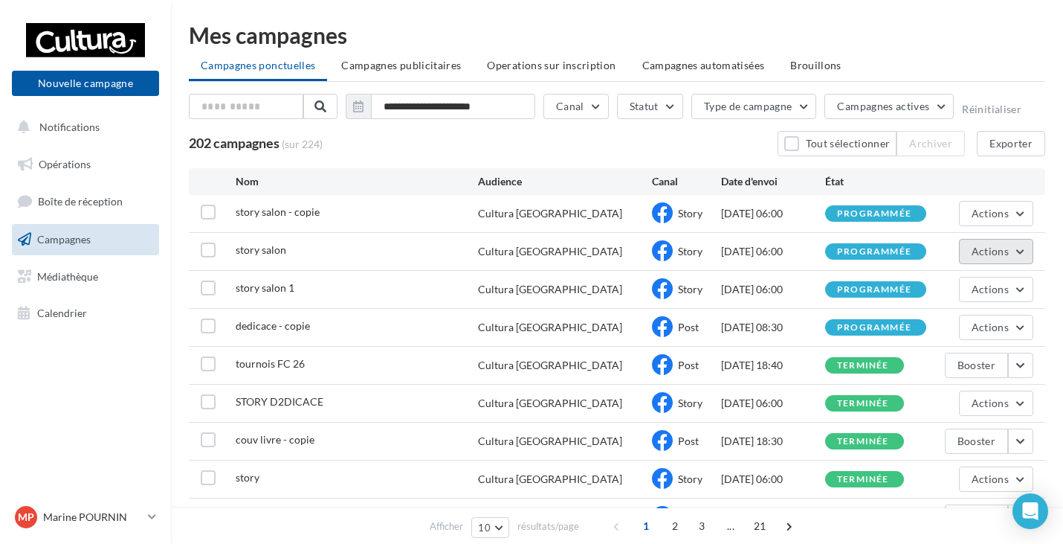
click at [1017, 249] on button "Actions" at bounding box center [996, 251] width 74 height 25
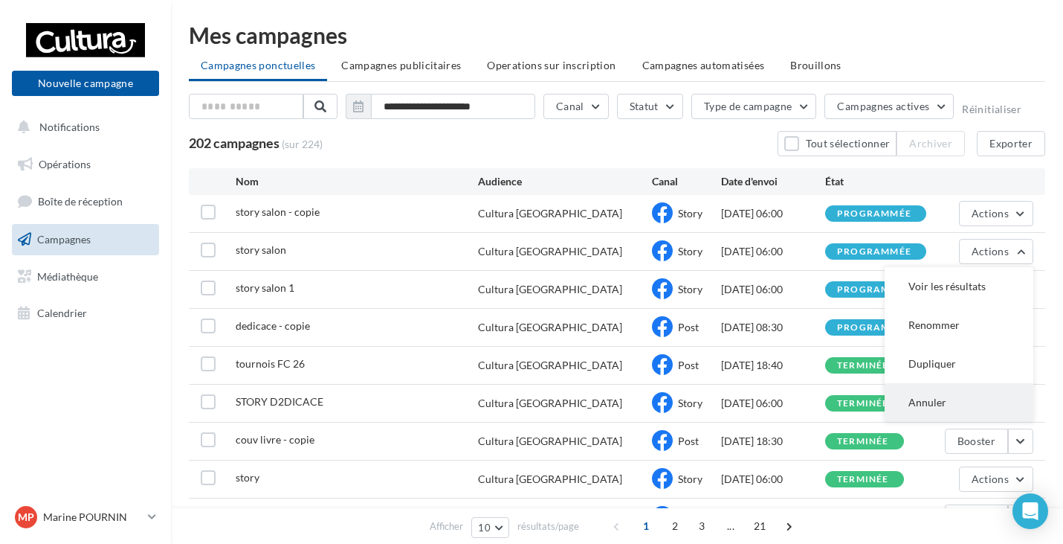
click at [937, 393] on button "Annuler" at bounding box center [959, 402] width 149 height 39
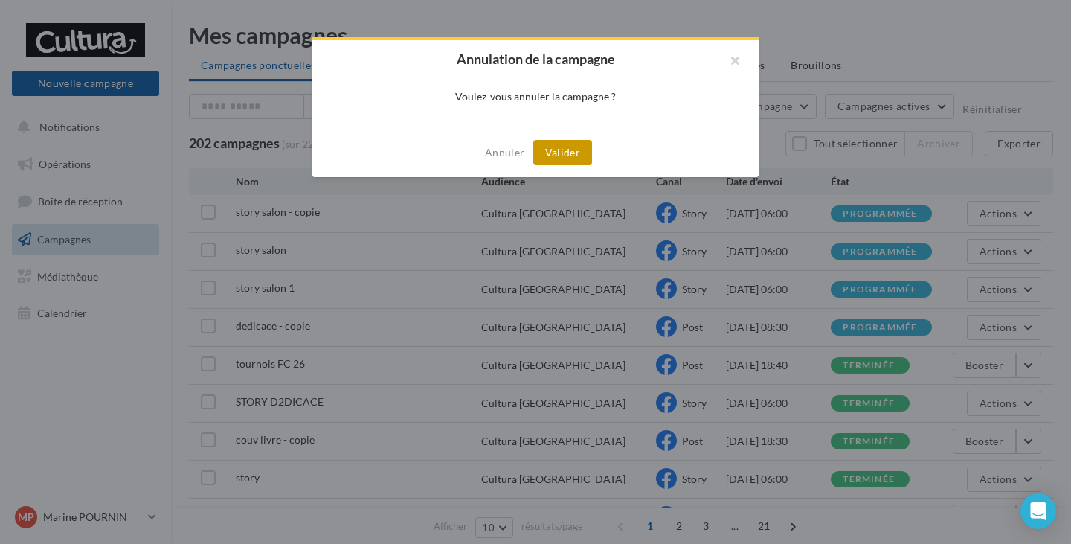
click at [549, 150] on button "Valider" at bounding box center [562, 152] width 59 height 25
